Goal: Task Accomplishment & Management: Use online tool/utility

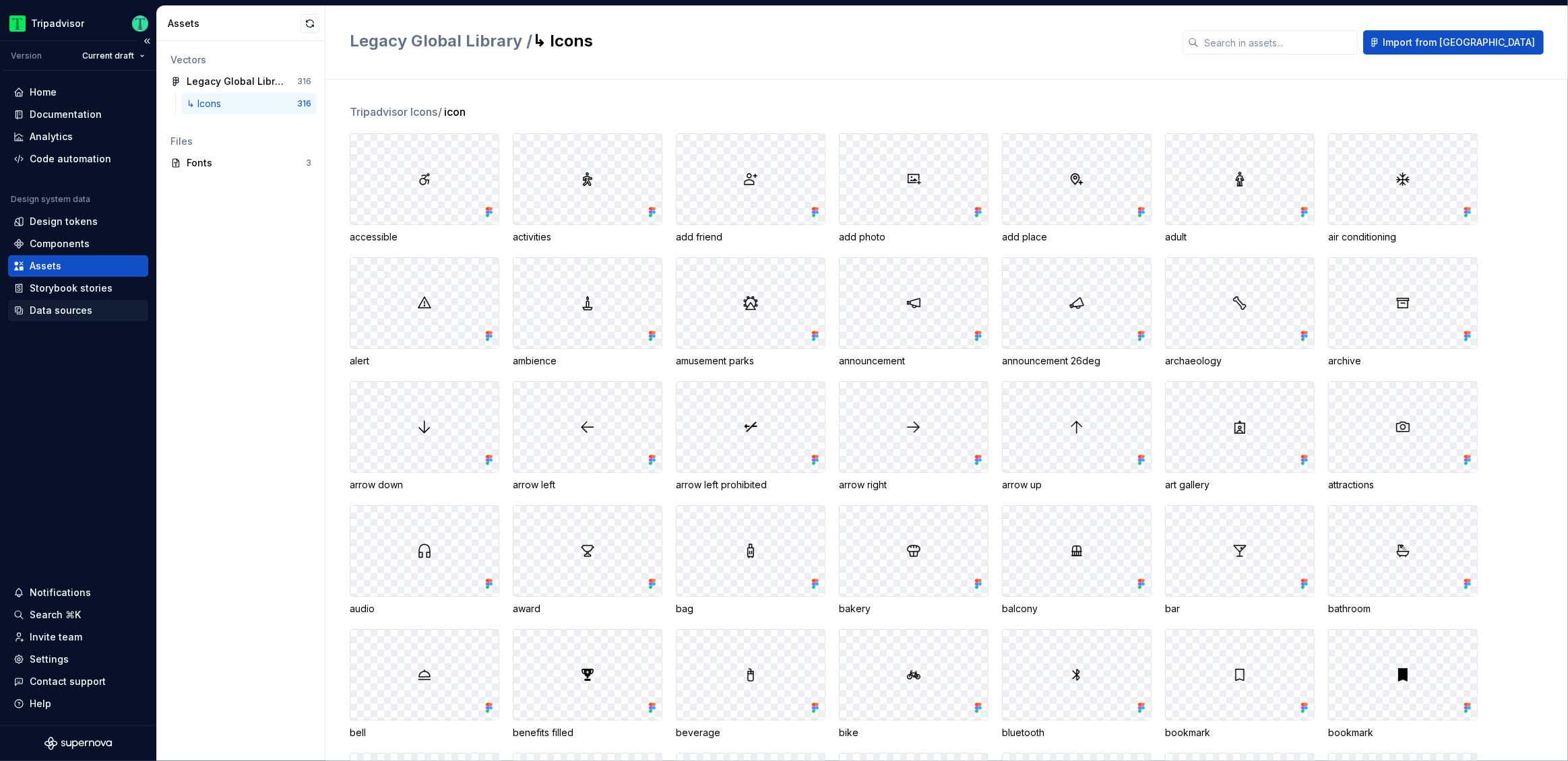
click at [54, 313] on div "Data sources" at bounding box center [61, 311] width 63 height 13
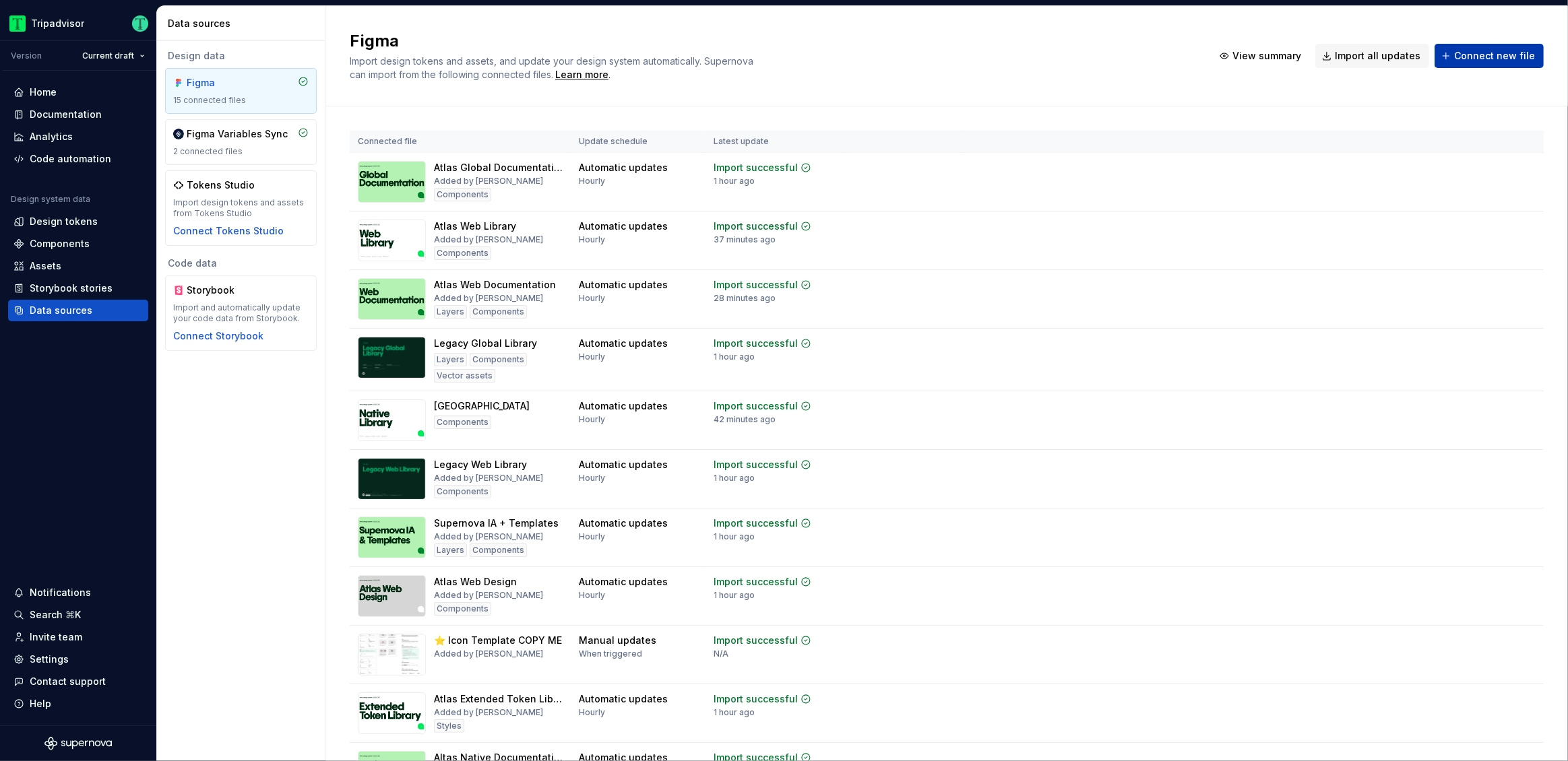
click at [1462, 61] on span "Connect new file" at bounding box center [1494, 56] width 81 height 13
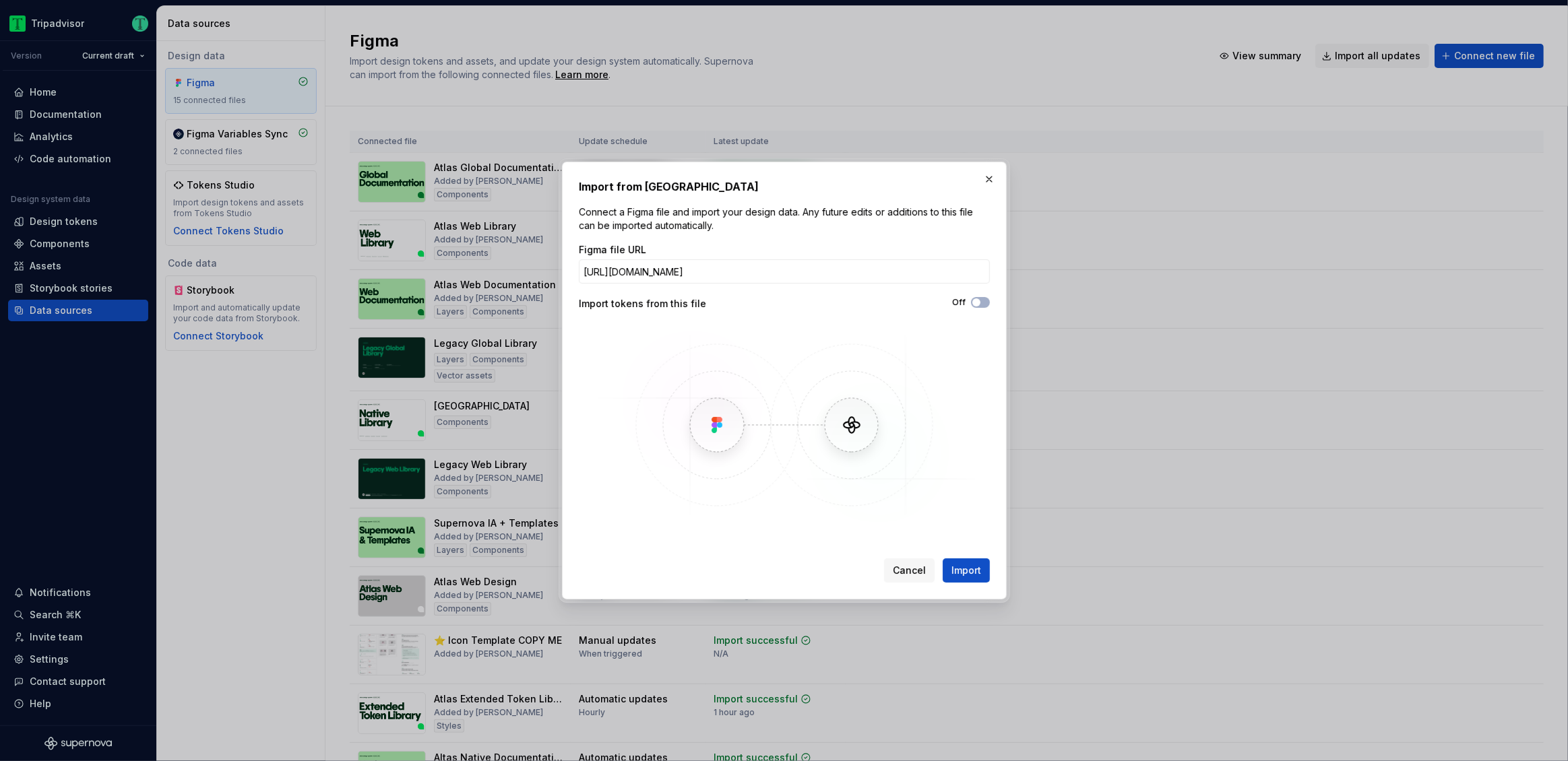
scroll to position [0, 159]
type input "[URL][DOMAIN_NAME]"
click at [953, 572] on span "Import" at bounding box center [966, 570] width 30 height 13
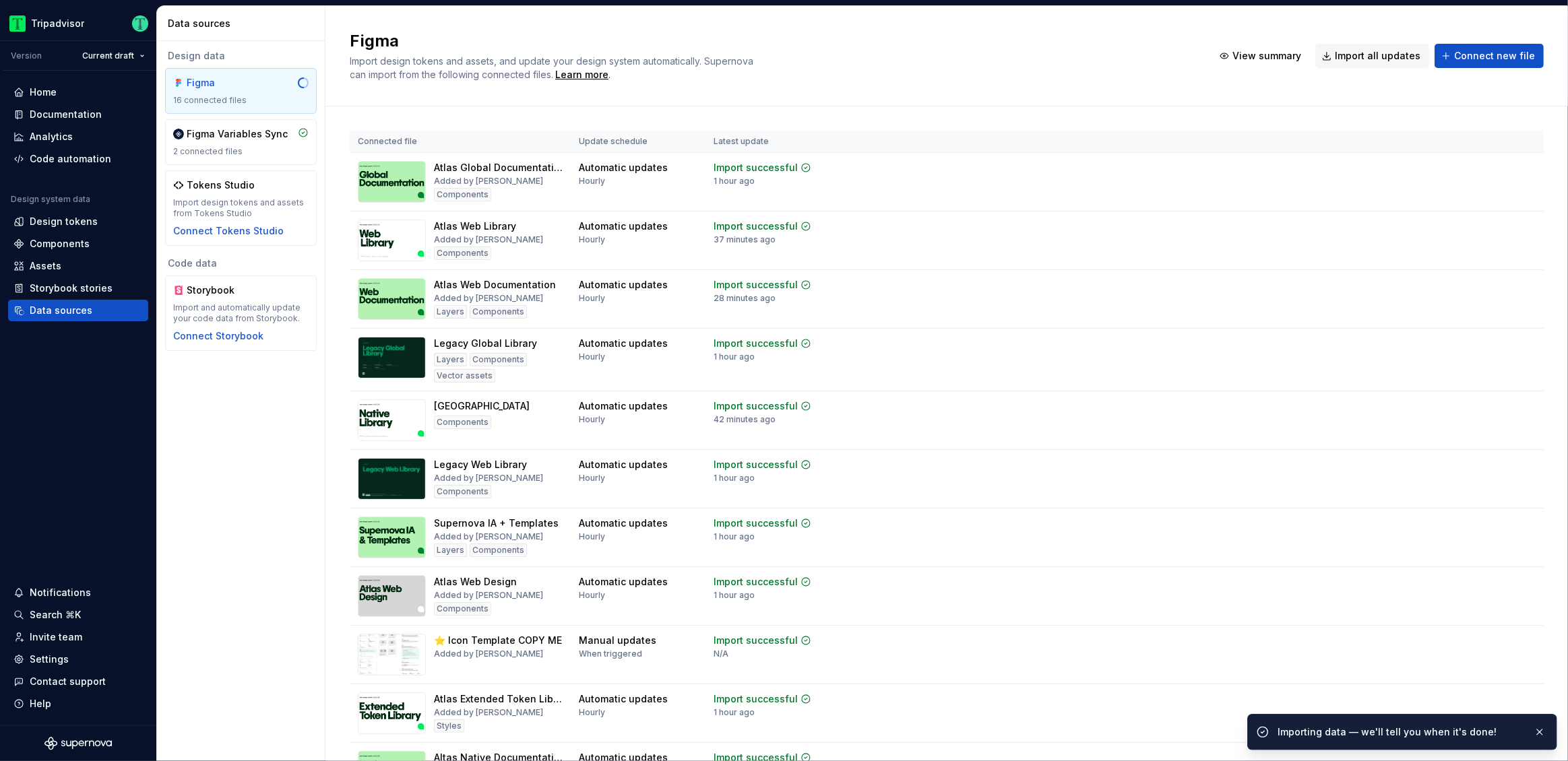
scroll to position [383, 0]
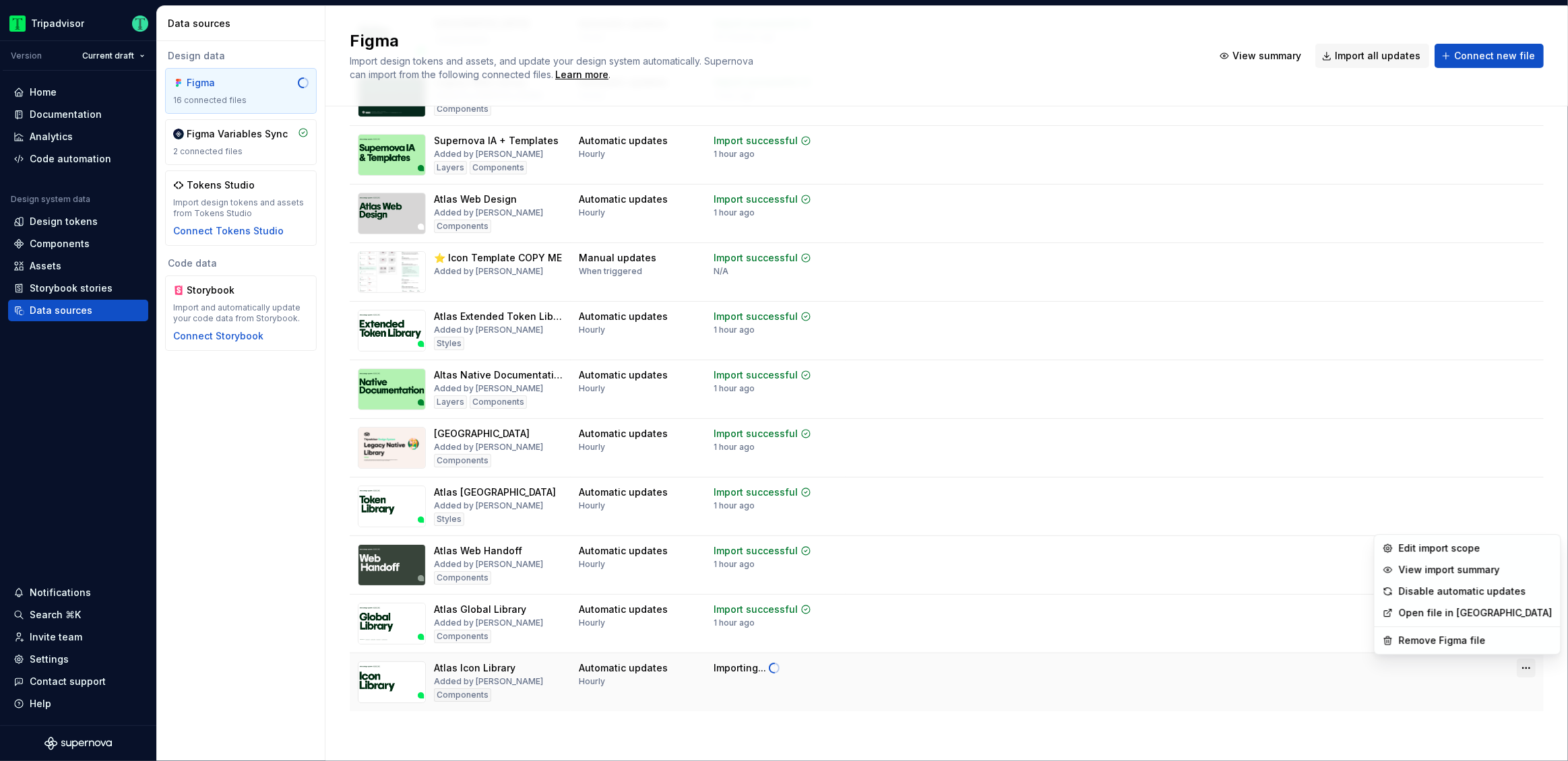
click at [1517, 667] on html "Tripadvisor Version Current draft Home Documentation Analytics Code automation …" at bounding box center [784, 380] width 1568 height 761
click at [1448, 547] on div "Edit import scope" at bounding box center [1476, 548] width 153 height 13
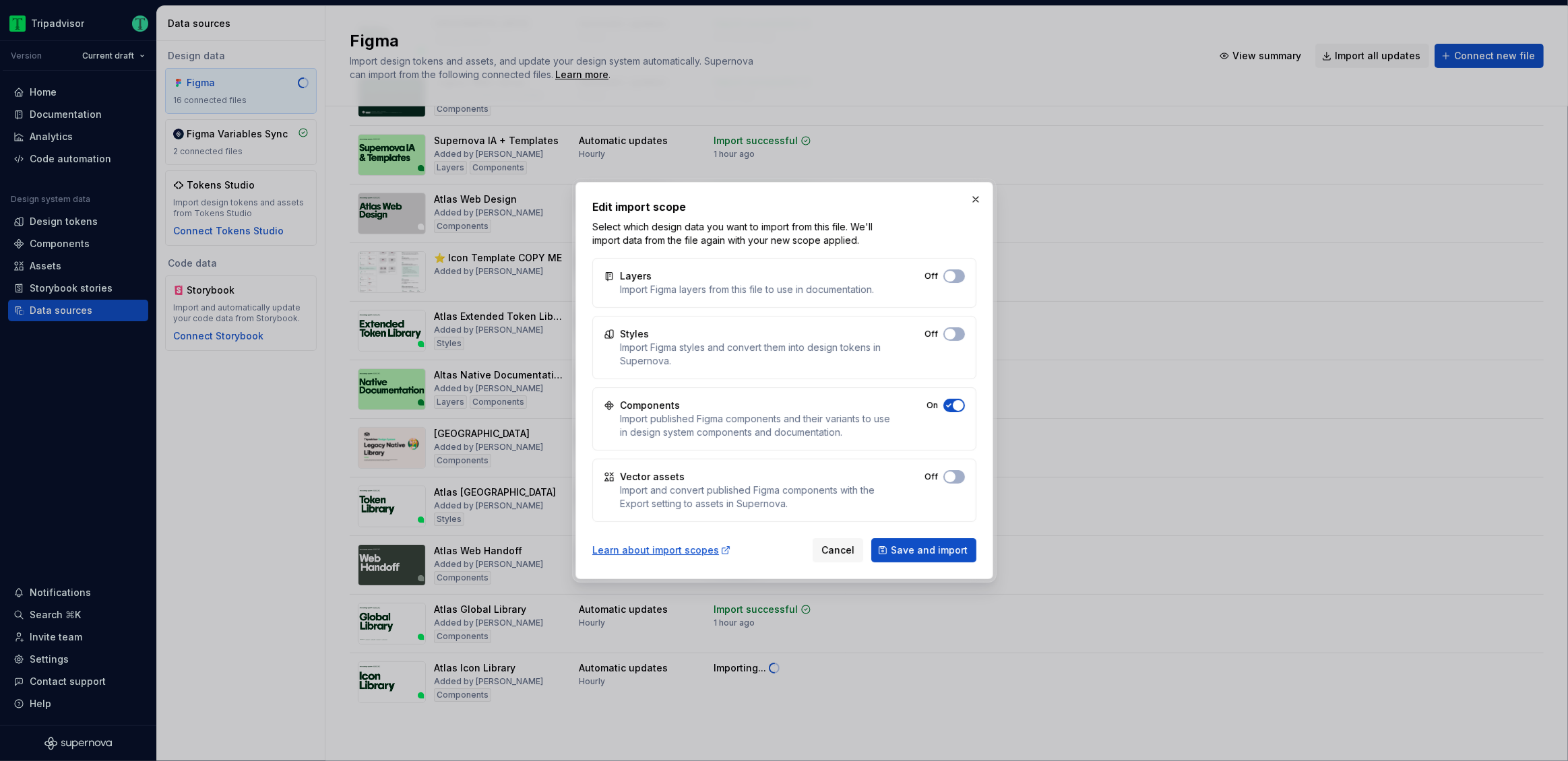
click at [959, 405] on span "button" at bounding box center [958, 405] width 10 height 10
click at [945, 475] on span "button" at bounding box center [950, 477] width 10 height 10
click at [953, 476] on span "button" at bounding box center [958, 477] width 10 height 10
click at [934, 547] on span "Save and import" at bounding box center [929, 550] width 77 height 13
